Goal: Task Accomplishment & Management: Complete application form

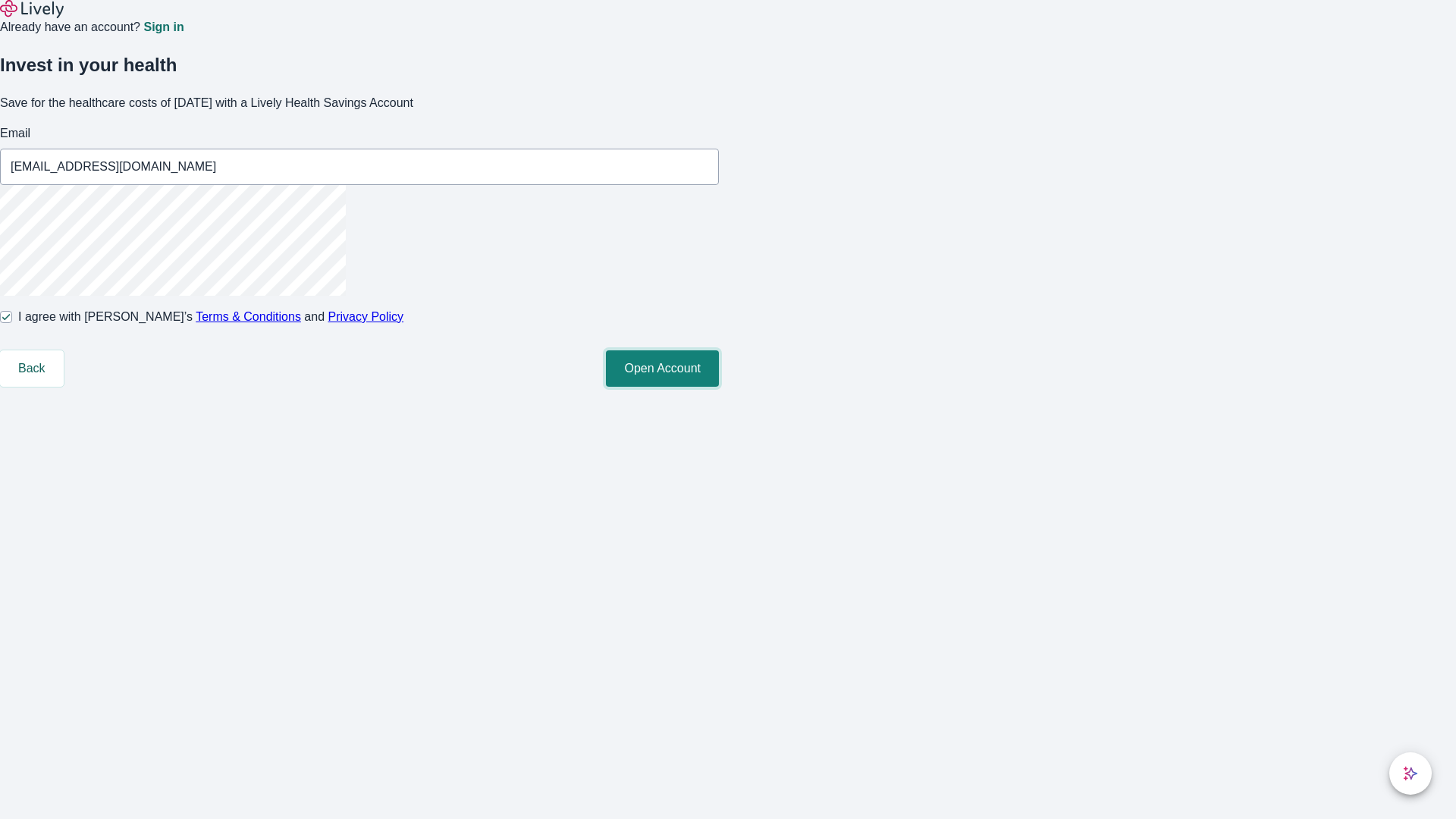
click at [719, 387] on button "Open Account" at bounding box center [662, 368] width 113 height 36
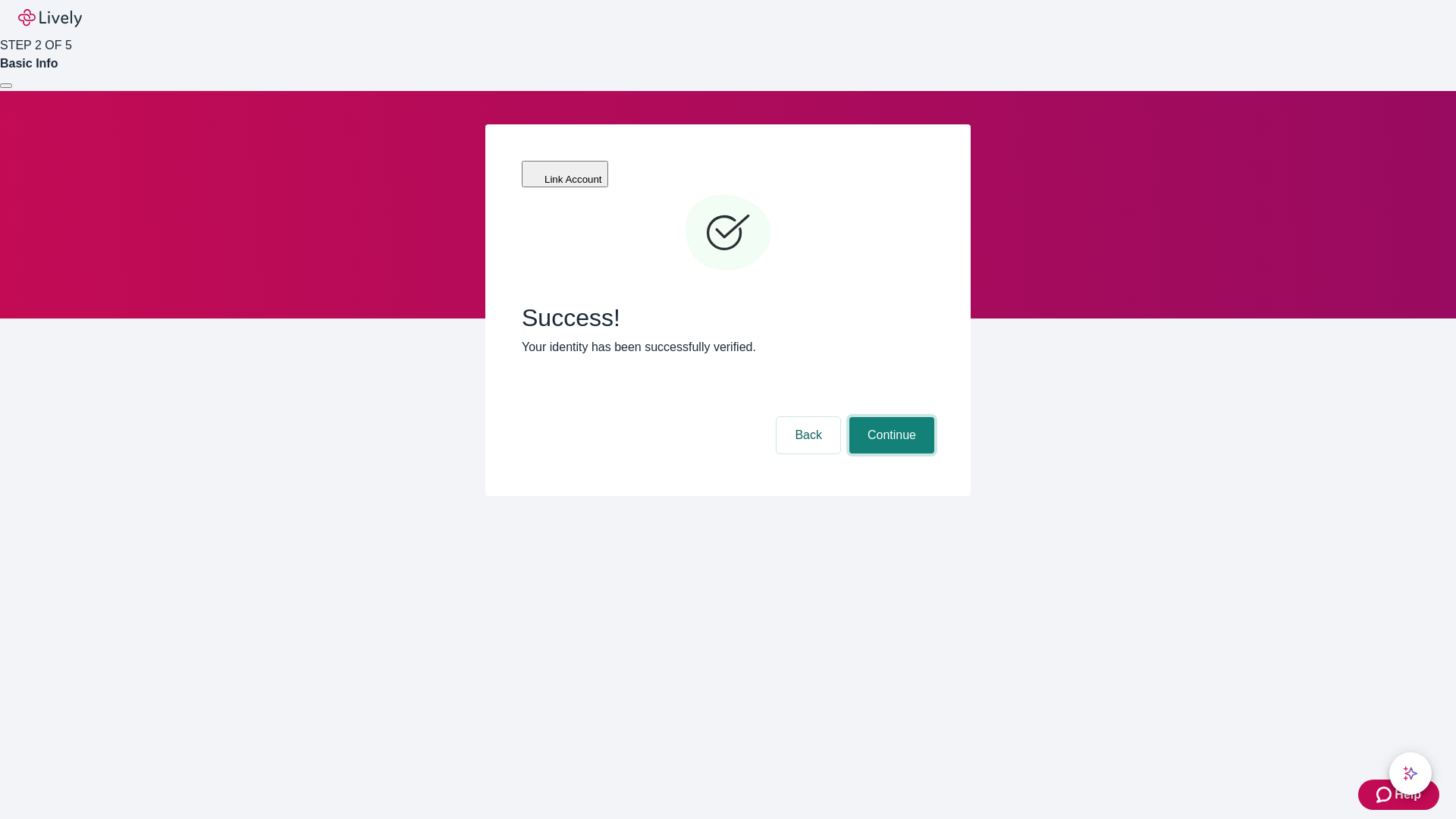
click at [889, 418] on button "Continue" at bounding box center [891, 436] width 85 height 36
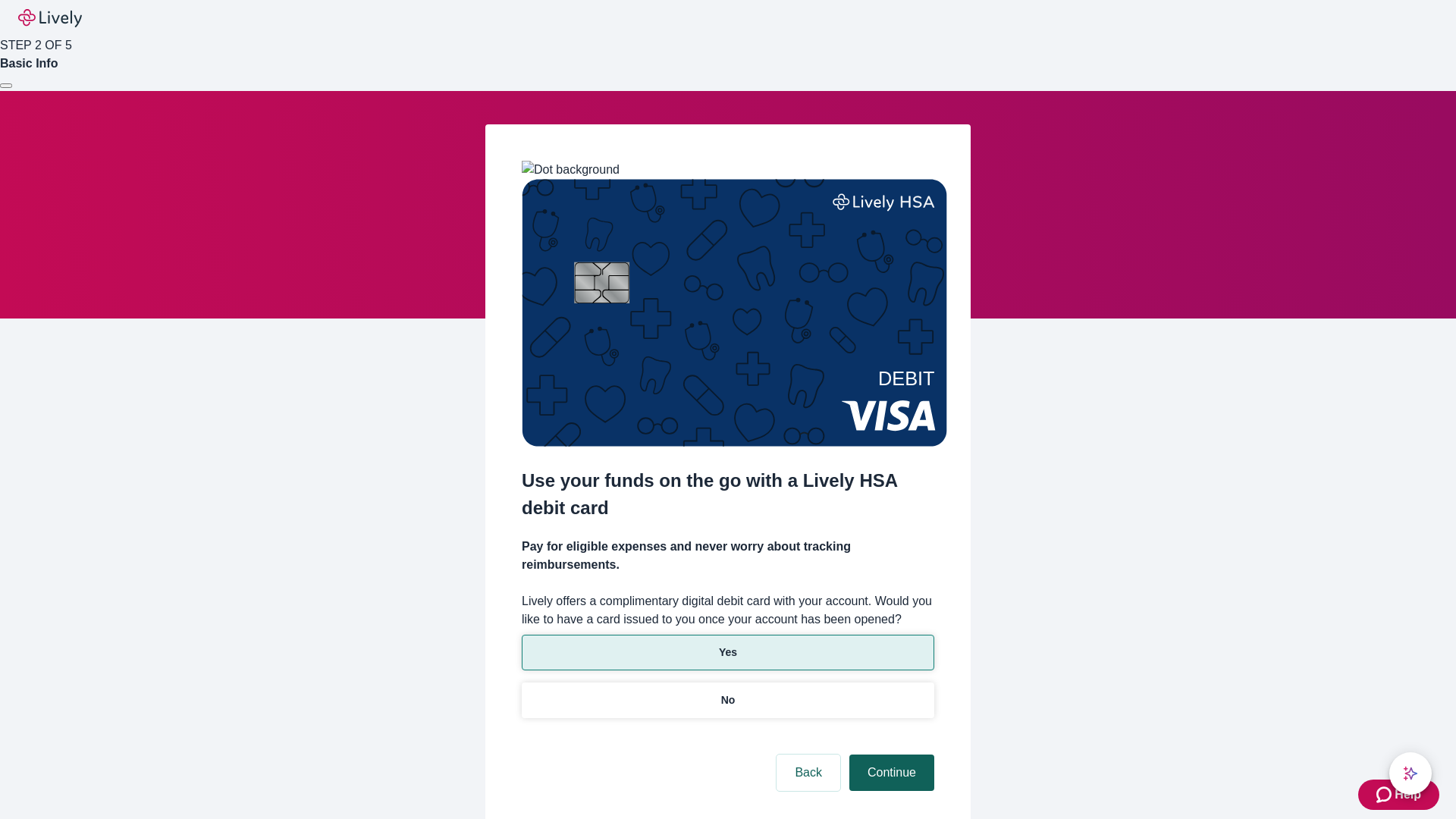
click at [728, 692] on p "No" at bounding box center [728, 700] width 14 height 16
click at [889, 754] on button "Continue" at bounding box center [891, 772] width 85 height 36
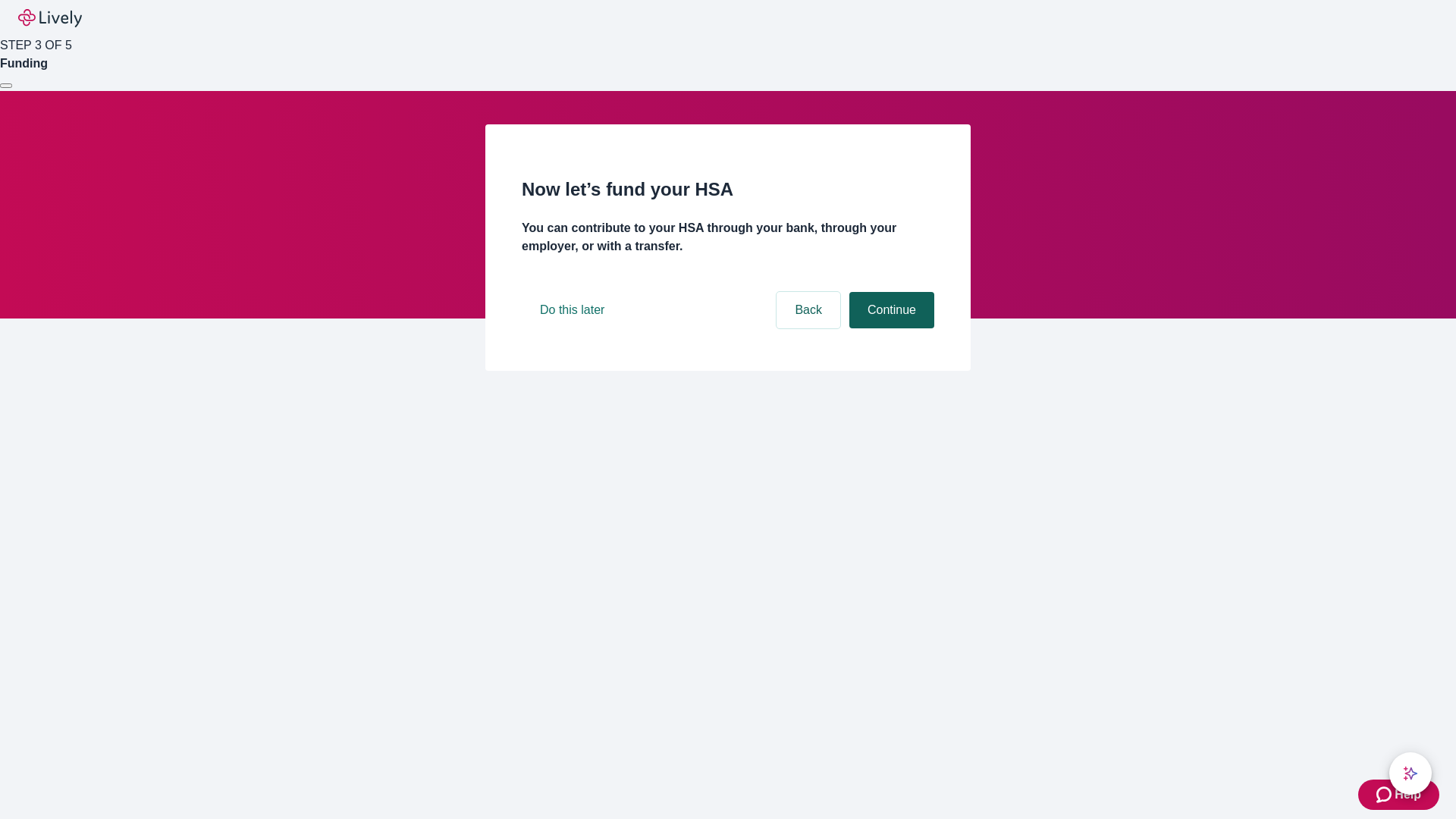
click at [889, 328] on button "Continue" at bounding box center [891, 310] width 85 height 36
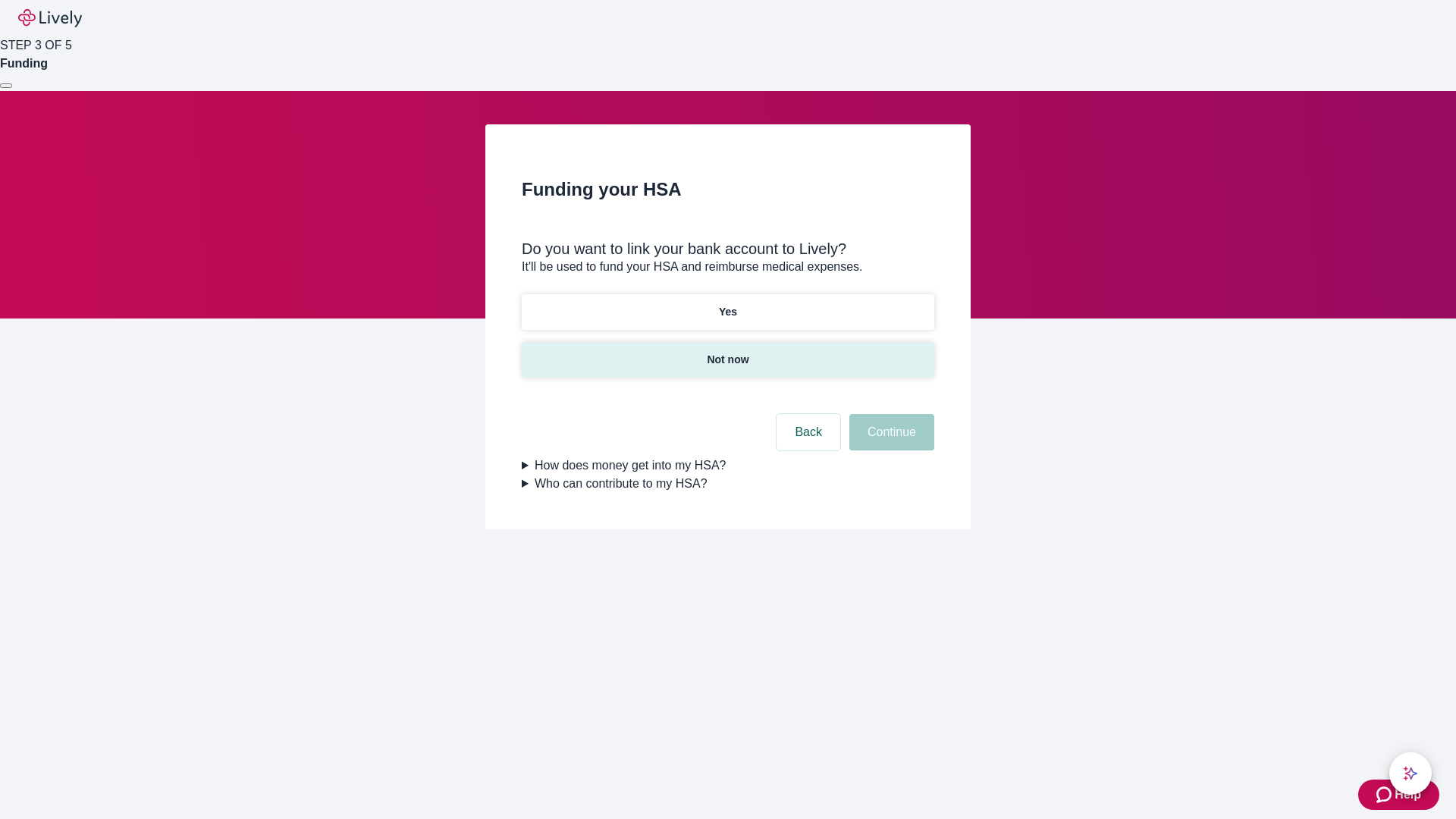
click at [728, 352] on p "Not now" at bounding box center [728, 360] width 42 height 16
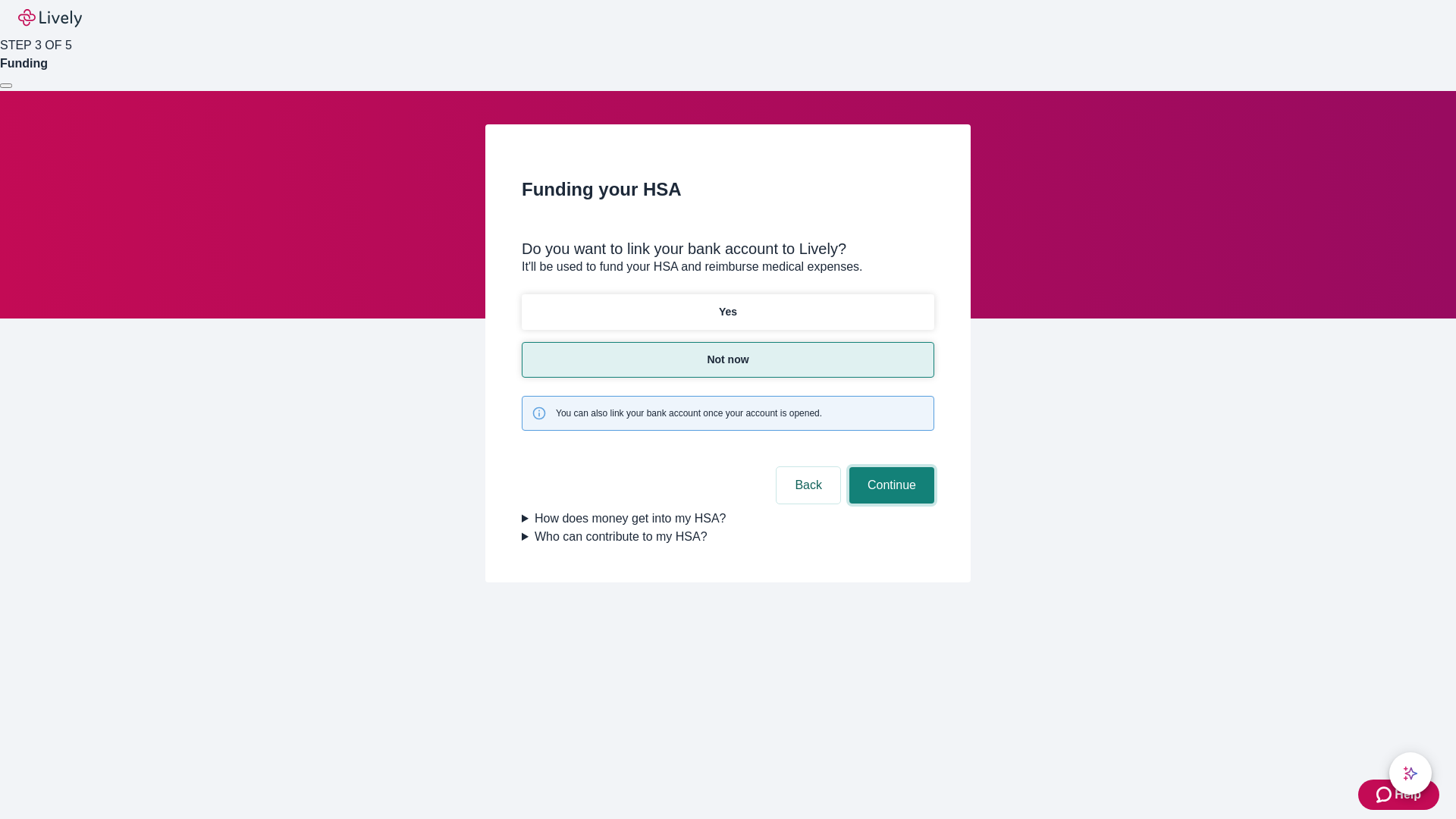
click at [889, 467] on button "Continue" at bounding box center [891, 485] width 85 height 36
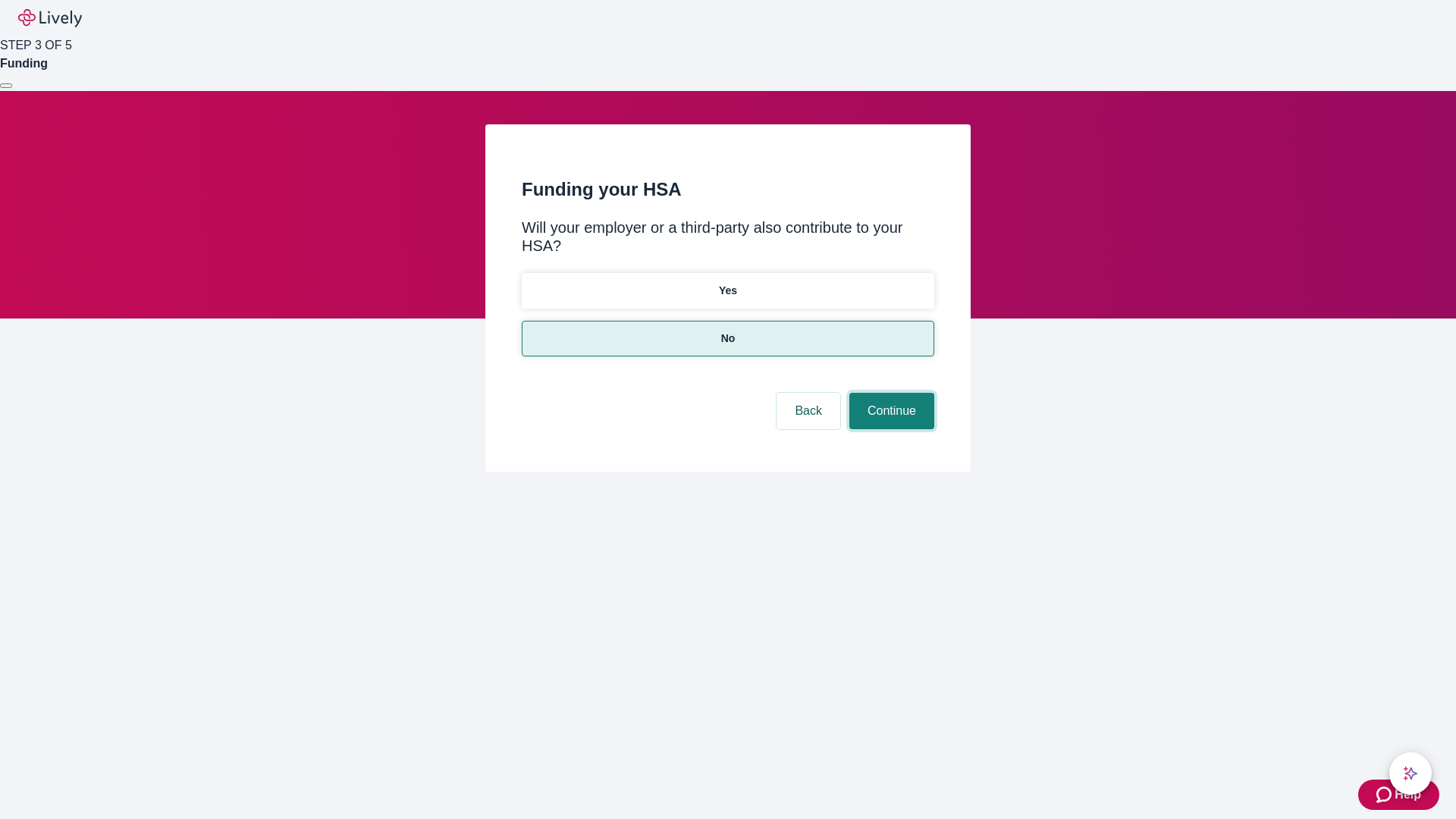
click at [889, 393] on button "Continue" at bounding box center [891, 411] width 85 height 36
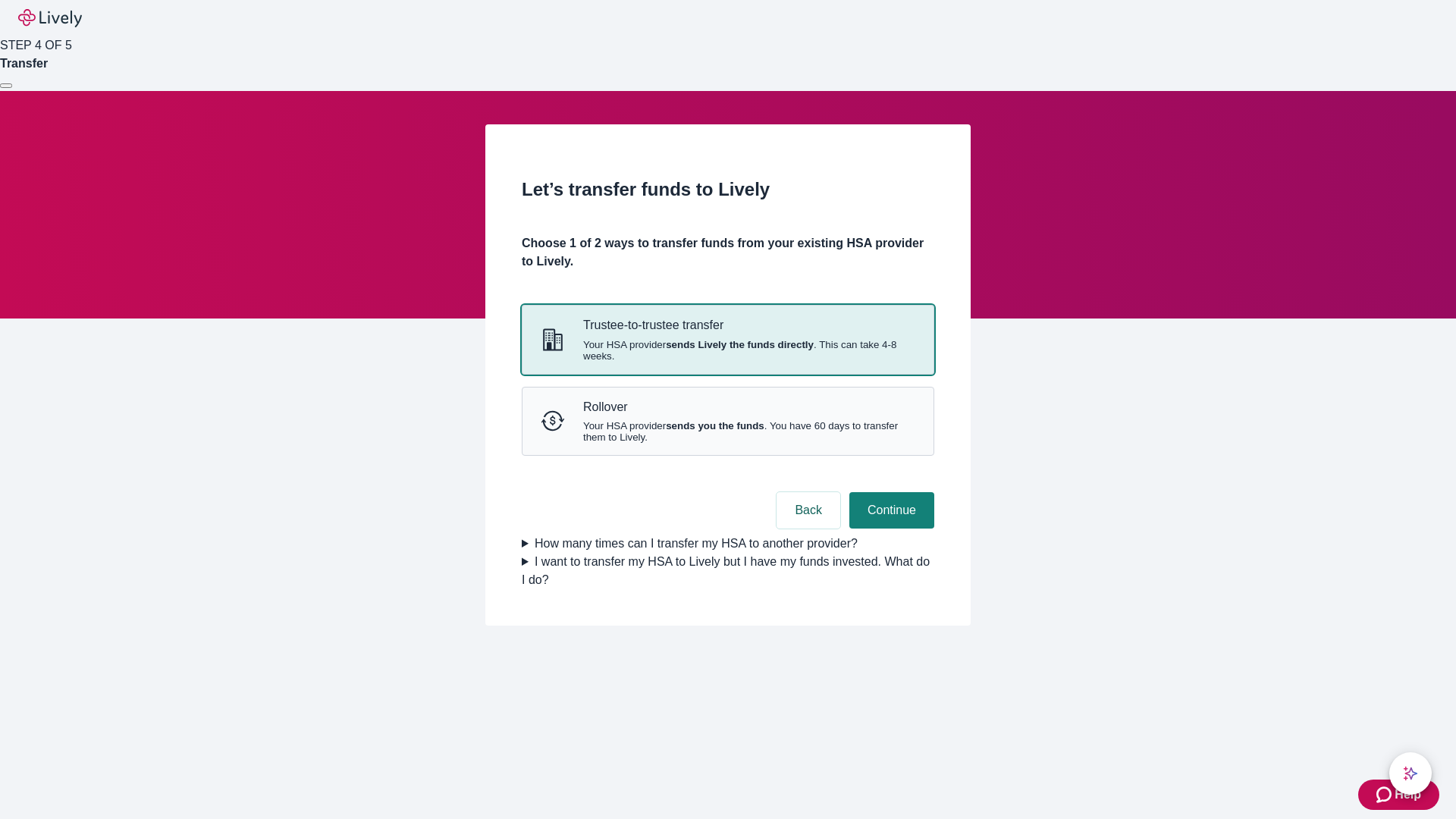
click at [728, 350] on strong "sends Lively the funds directly" at bounding box center [740, 344] width 148 height 11
click at [889, 529] on button "Continue" at bounding box center [891, 511] width 85 height 36
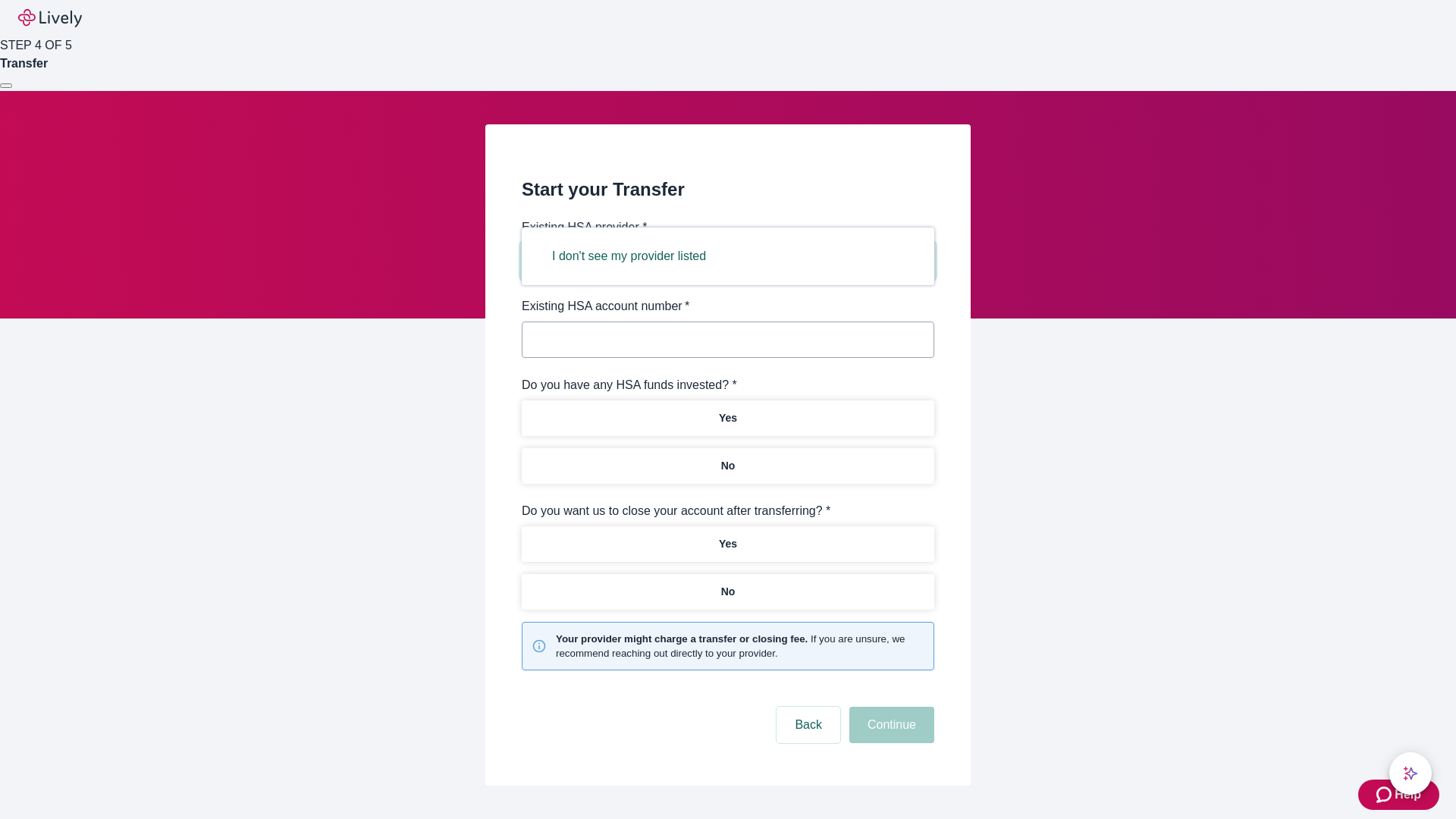
click at [634, 257] on button "I don't see my provider listed" at bounding box center [629, 256] width 190 height 36
type input "Other"
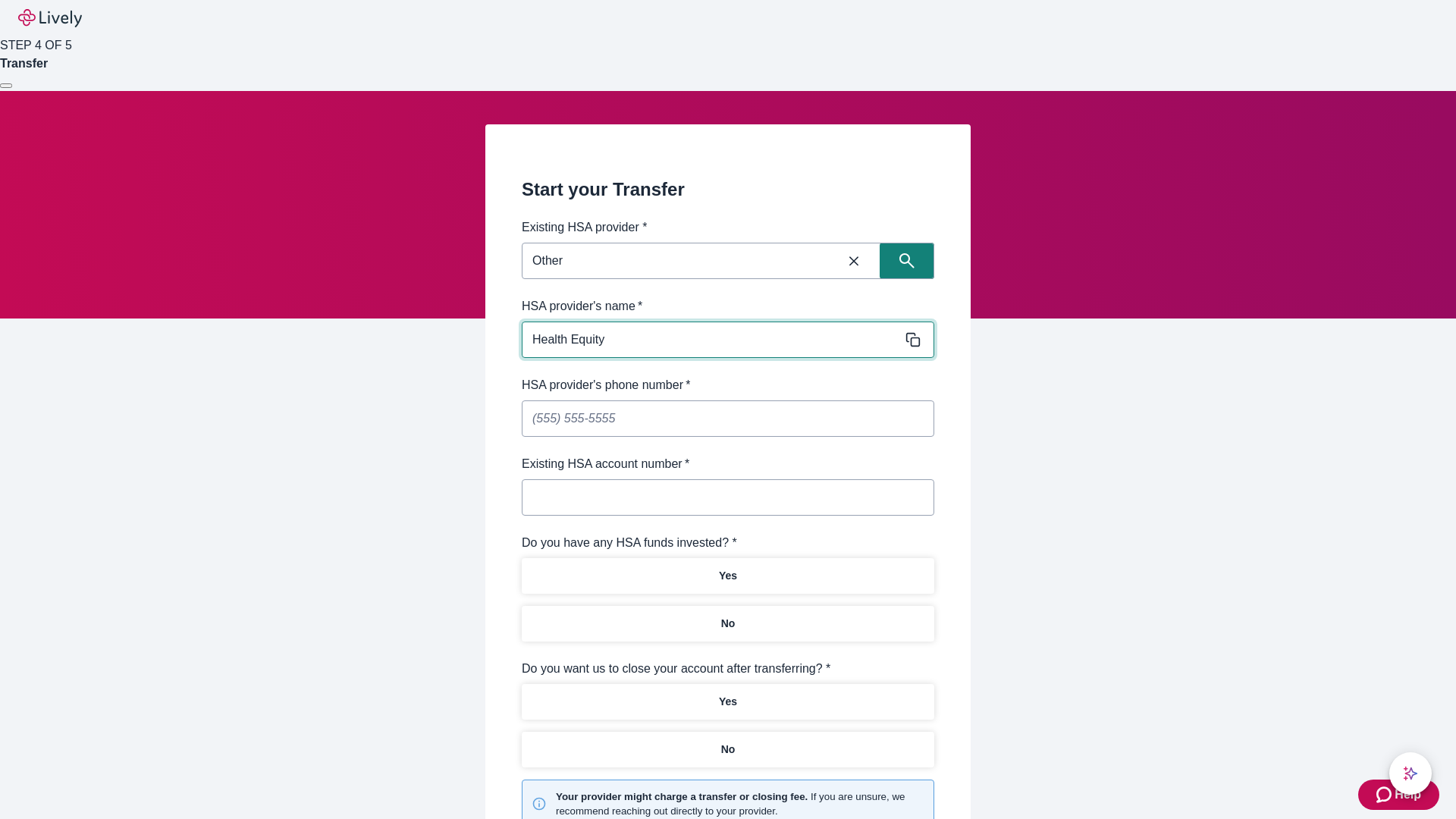
type input "Health Equity"
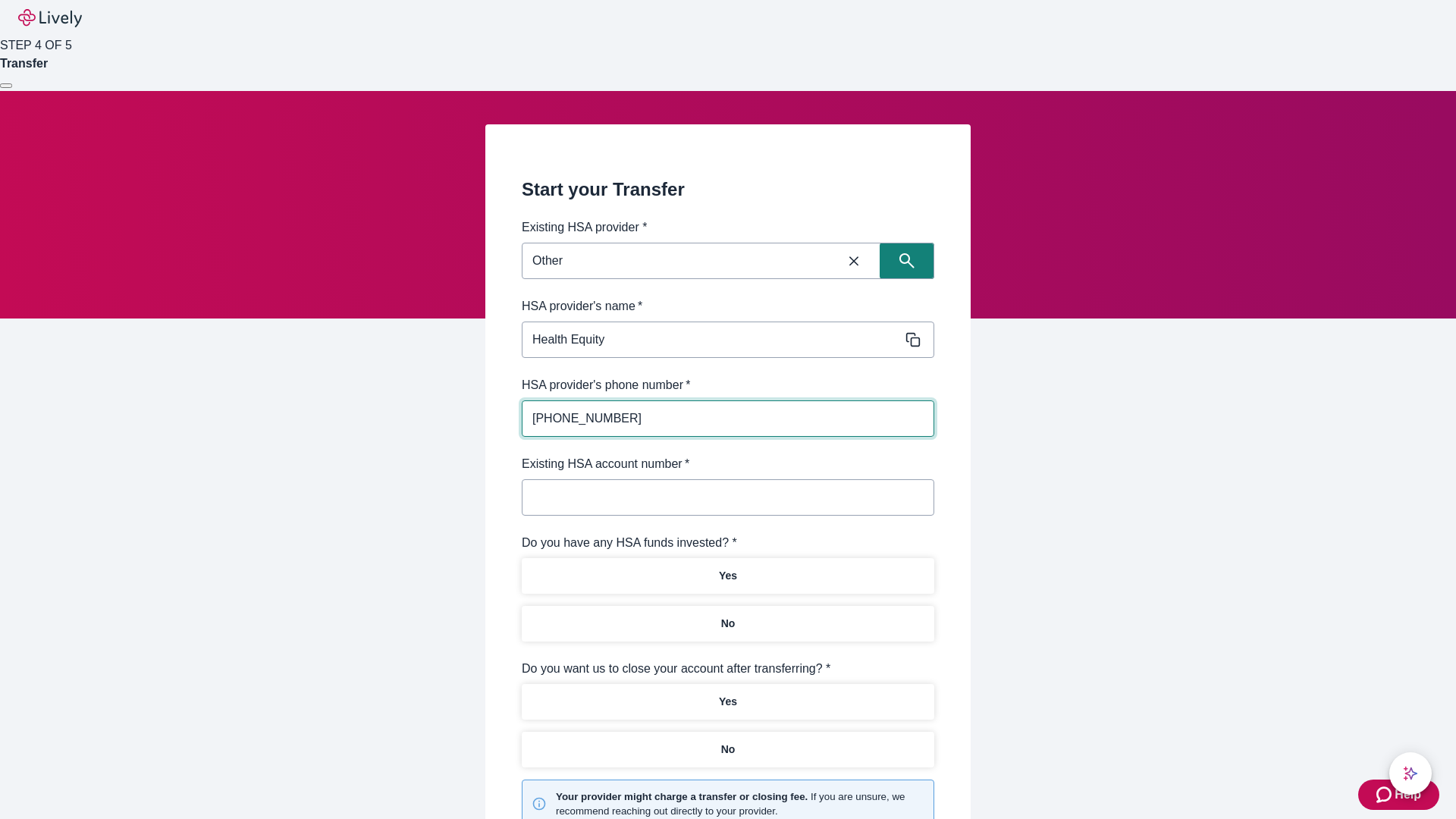
type input "(434) 343-4344"
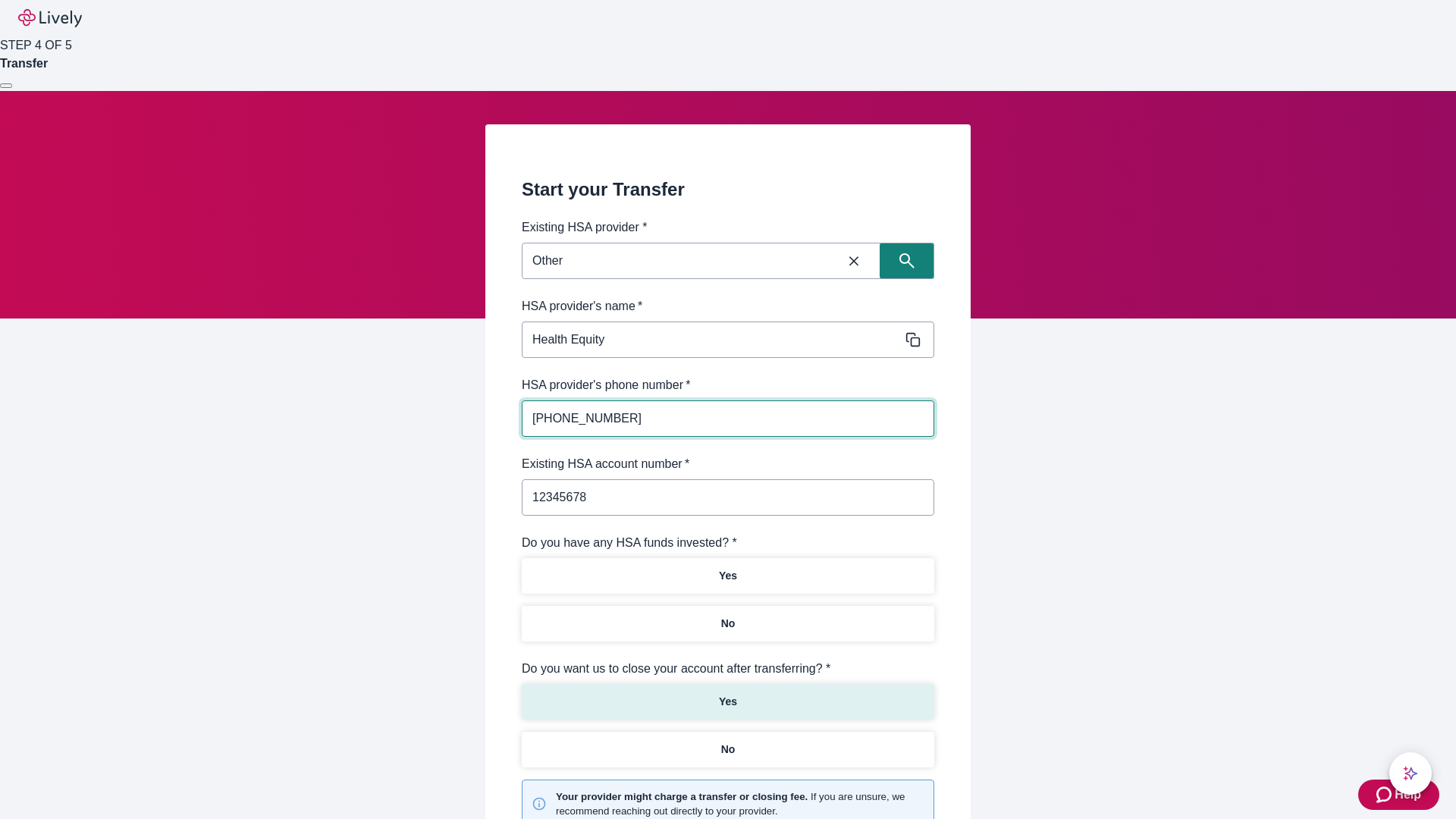
type input "12345678"
click at [728, 616] on p "No" at bounding box center [728, 624] width 14 height 16
click at [728, 694] on p "Yes" at bounding box center [728, 702] width 18 height 16
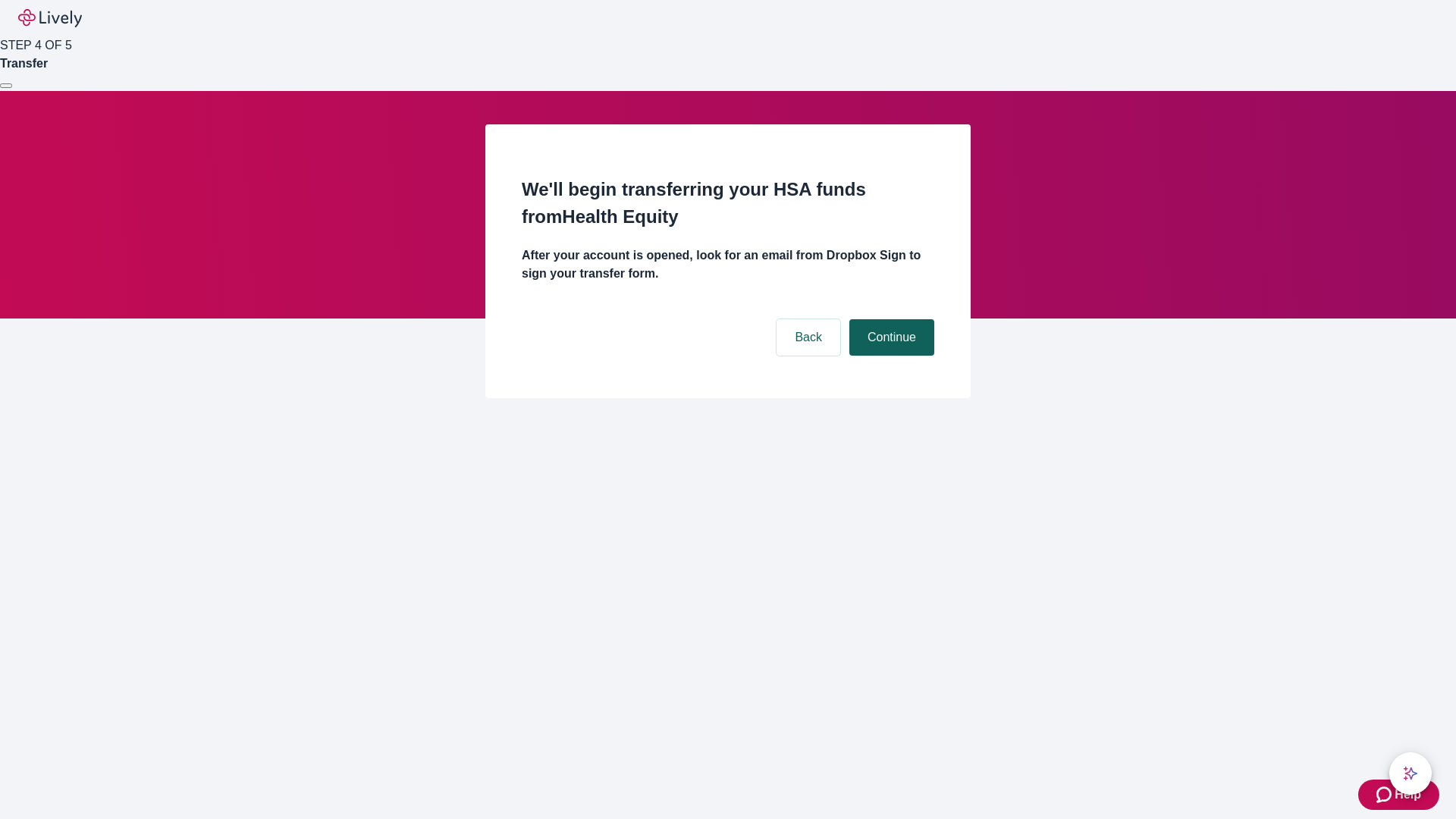
click at [889, 320] on button "Continue" at bounding box center [891, 338] width 85 height 36
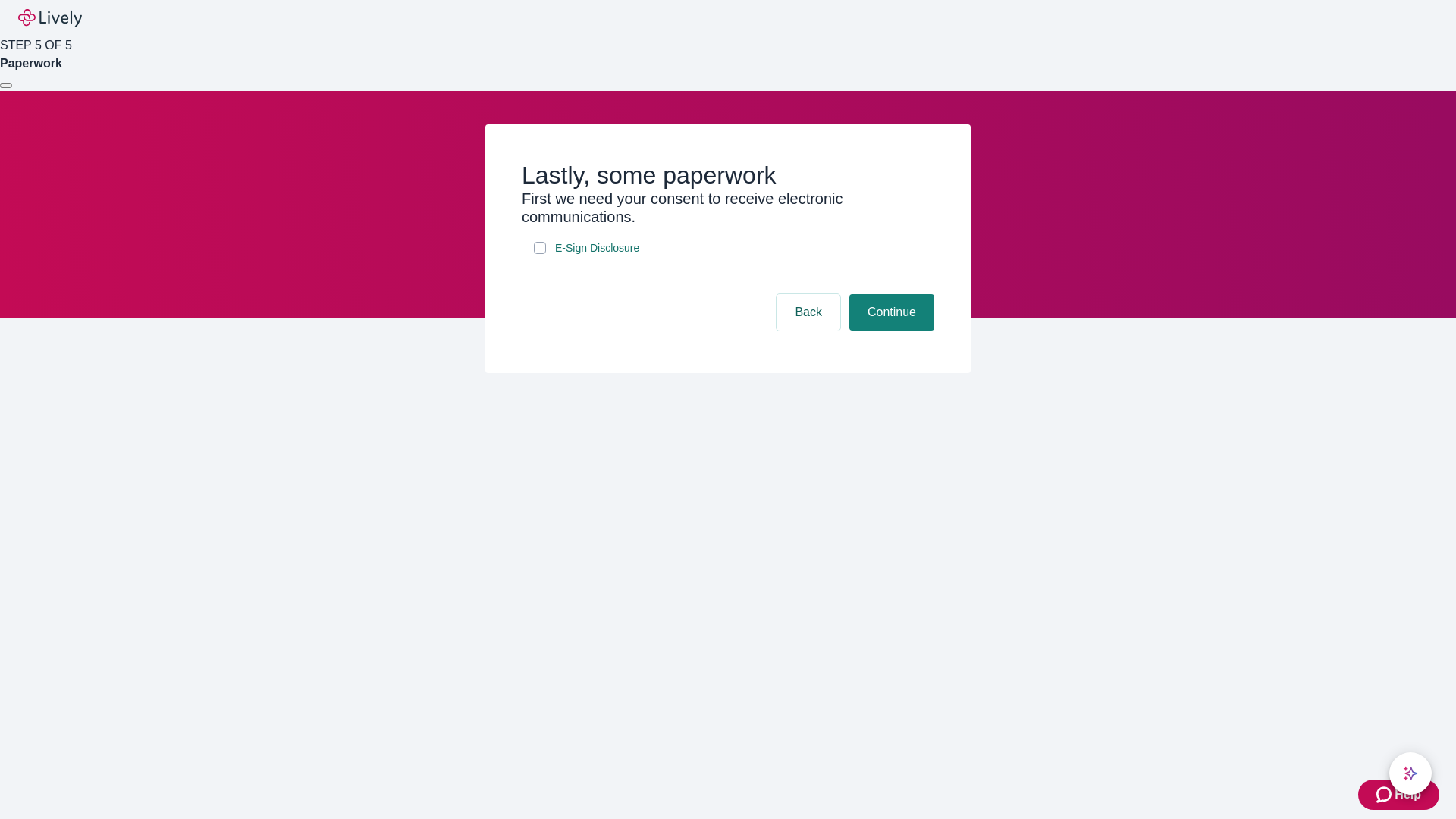
click at [540, 254] on input "E-Sign Disclosure" at bounding box center [539, 247] width 12 height 12
checkbox input "true"
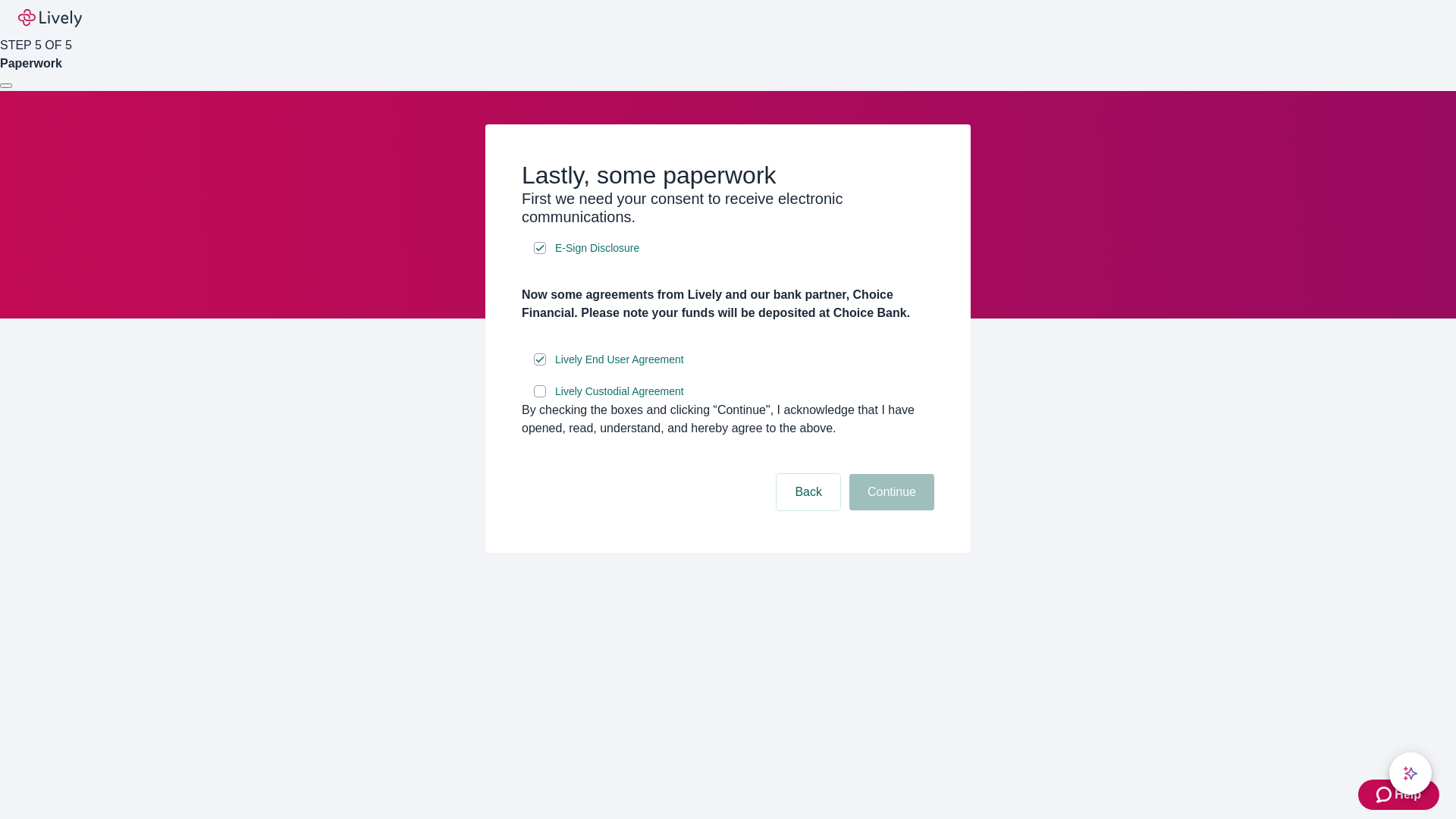
click at [540, 398] on input "Lively Custodial Agreement" at bounding box center [539, 391] width 12 height 12
checkbox input "true"
click at [889, 511] on button "Continue" at bounding box center [891, 492] width 85 height 36
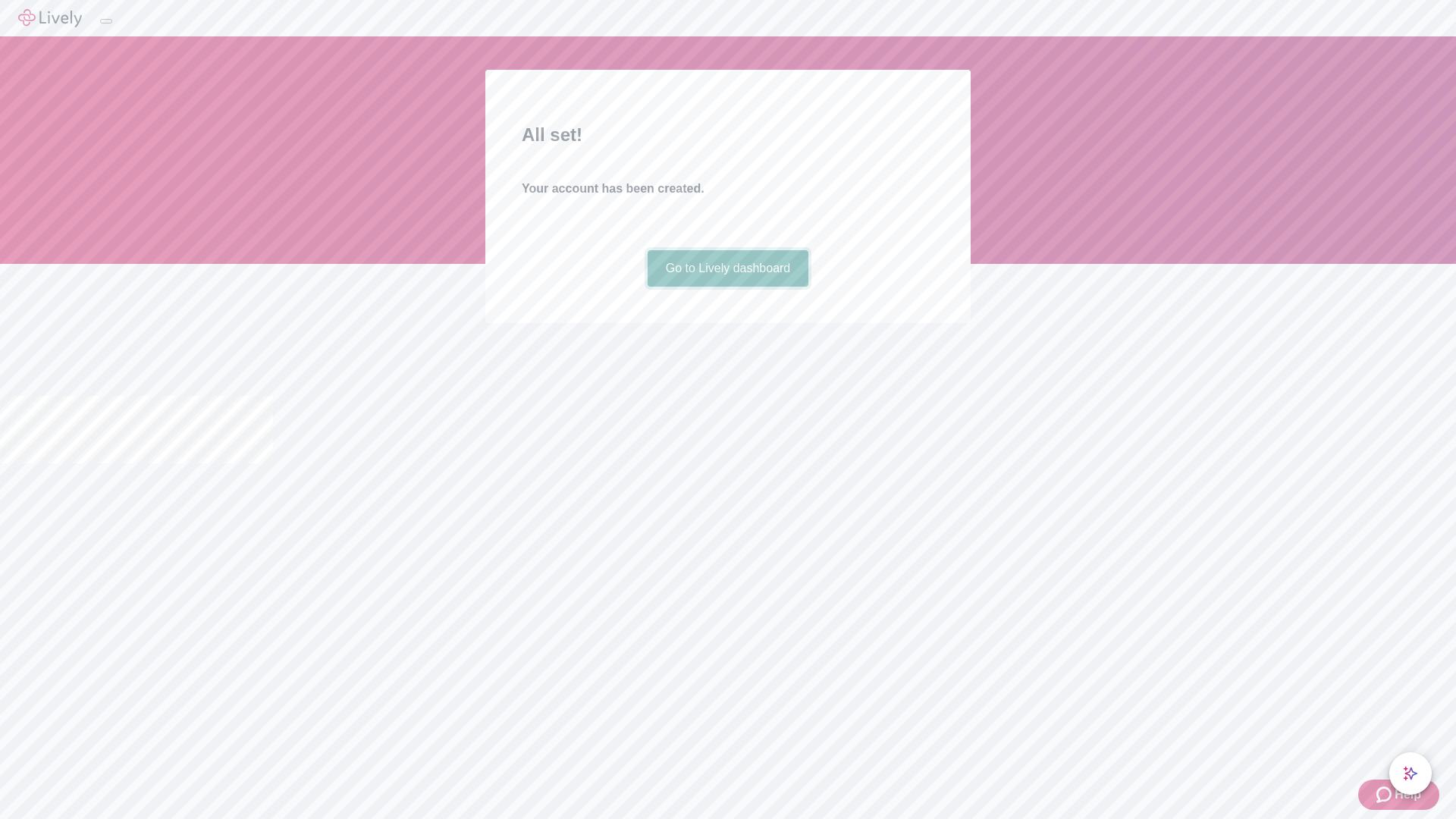
click at [728, 286] on link "Go to Lively dashboard" at bounding box center [728, 268] width 162 height 36
